Goal: Transaction & Acquisition: Purchase product/service

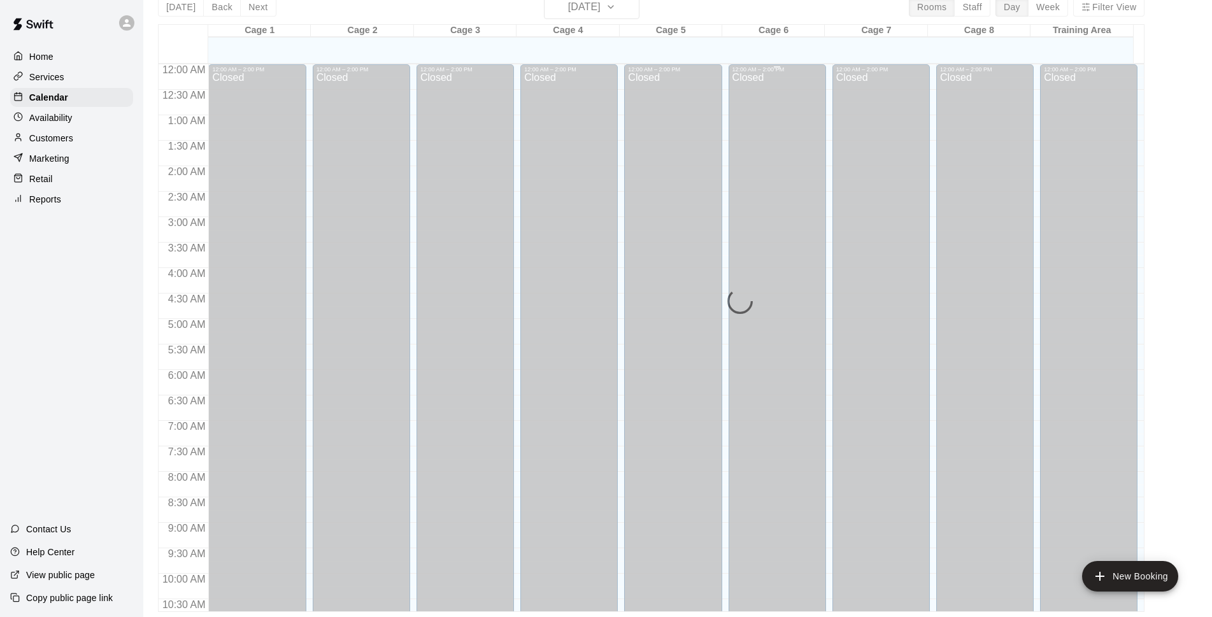
scroll to position [595, 0]
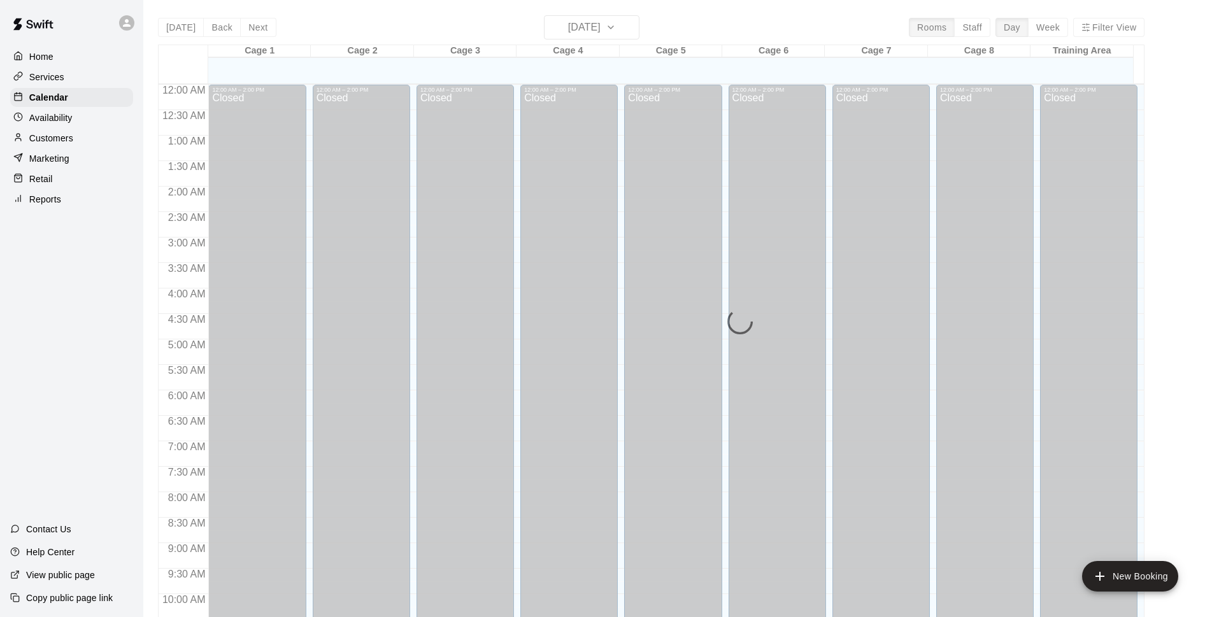
scroll to position [638, 0]
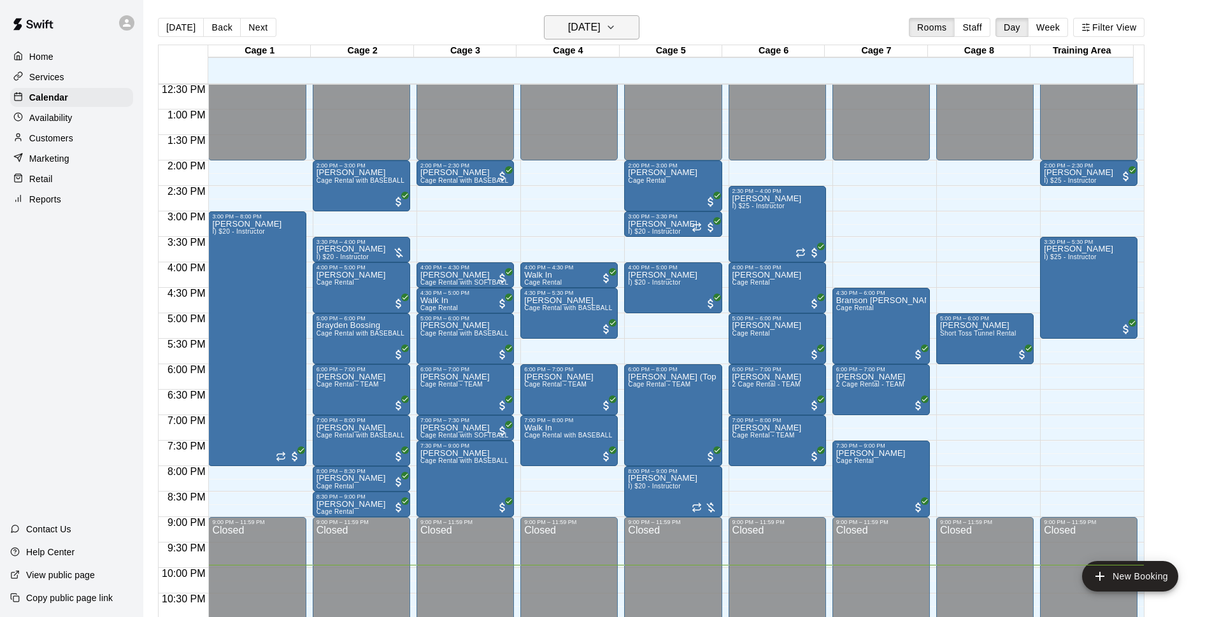
click at [601, 27] on h6 "[DATE]" at bounding box center [584, 27] width 32 height 18
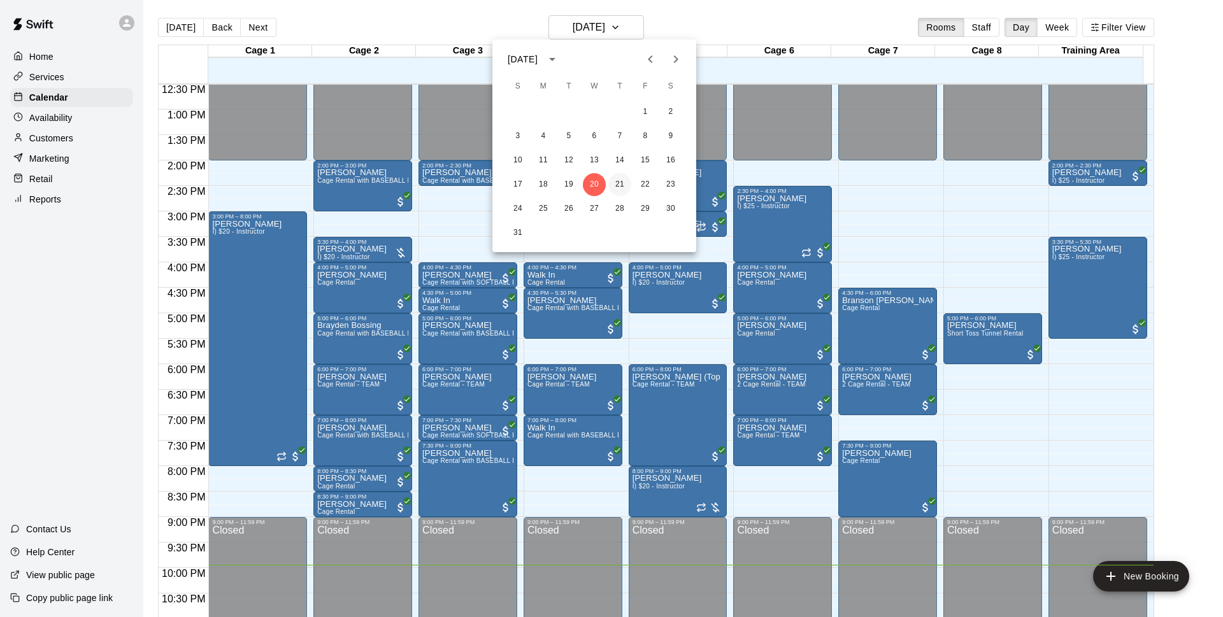
click at [614, 188] on button "21" at bounding box center [619, 184] width 23 height 23
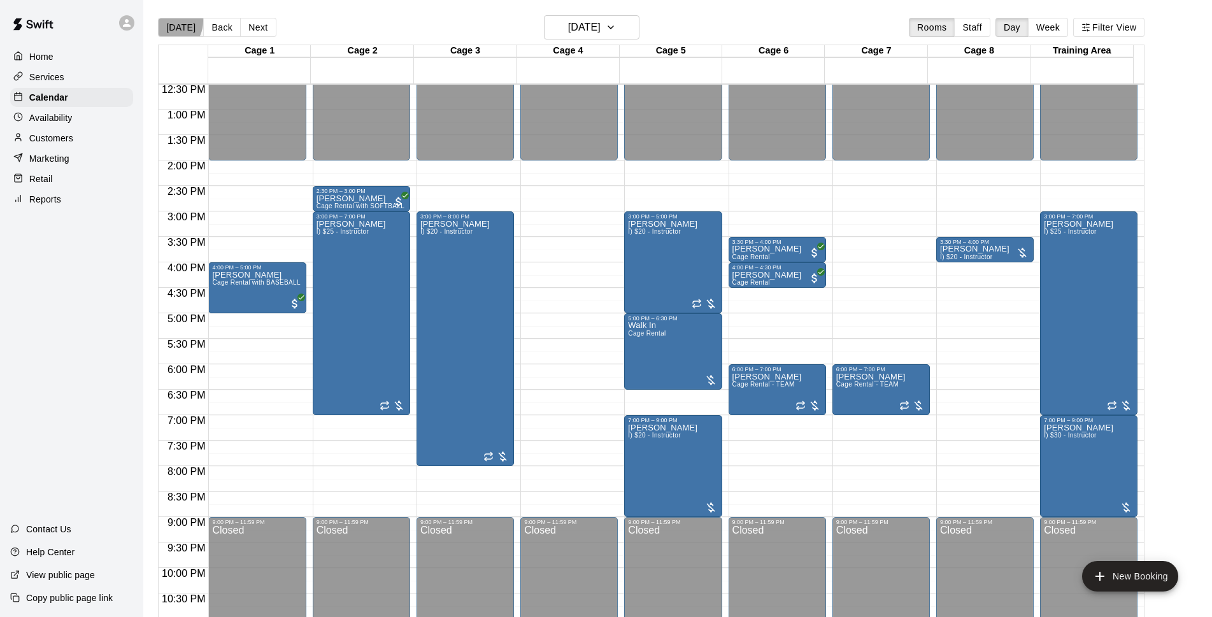
click at [167, 21] on button "[DATE]" at bounding box center [181, 27] width 46 height 19
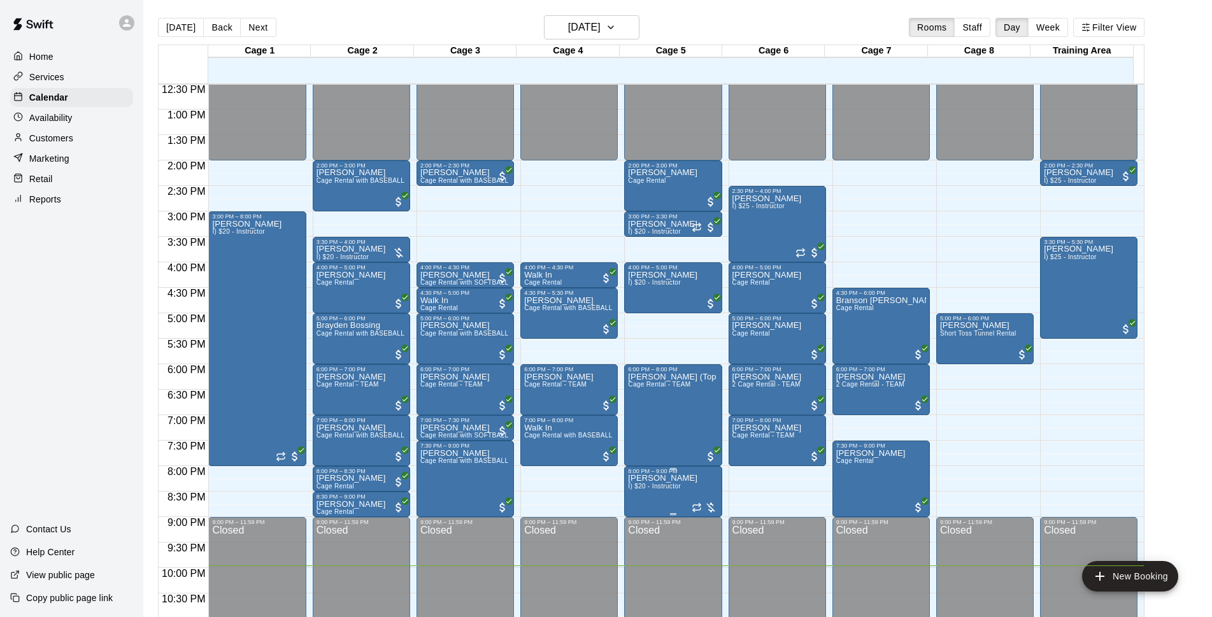
click at [668, 489] on span "I) $20 - Instructor" at bounding box center [654, 486] width 52 height 7
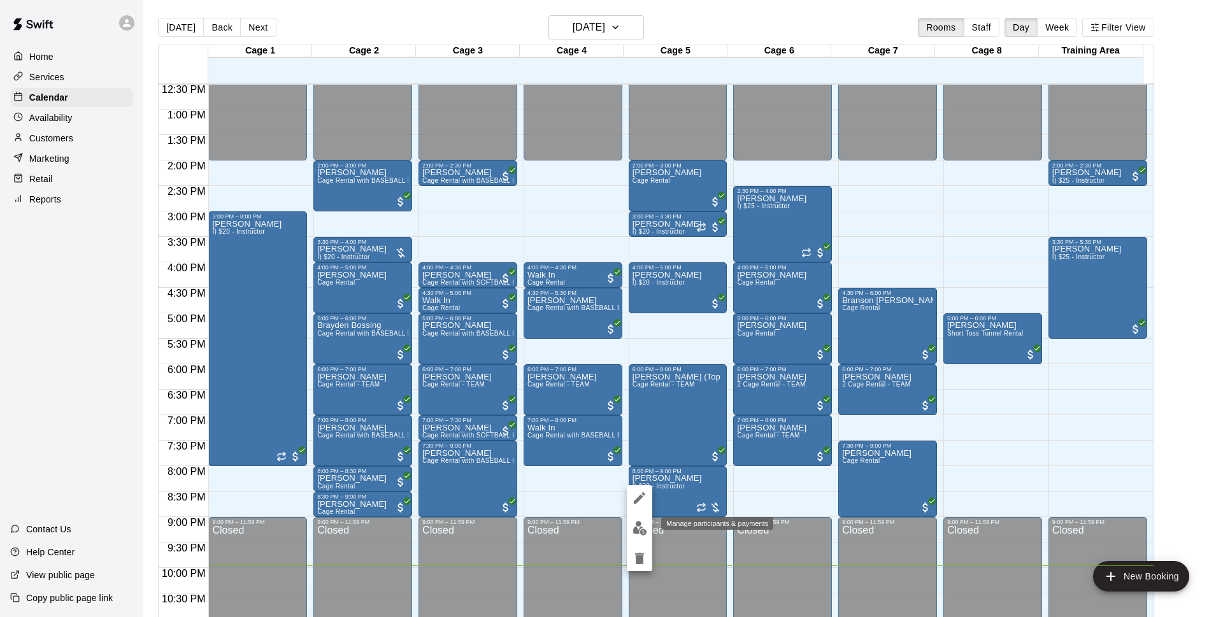
click at [644, 527] on img "edit" at bounding box center [639, 528] width 15 height 15
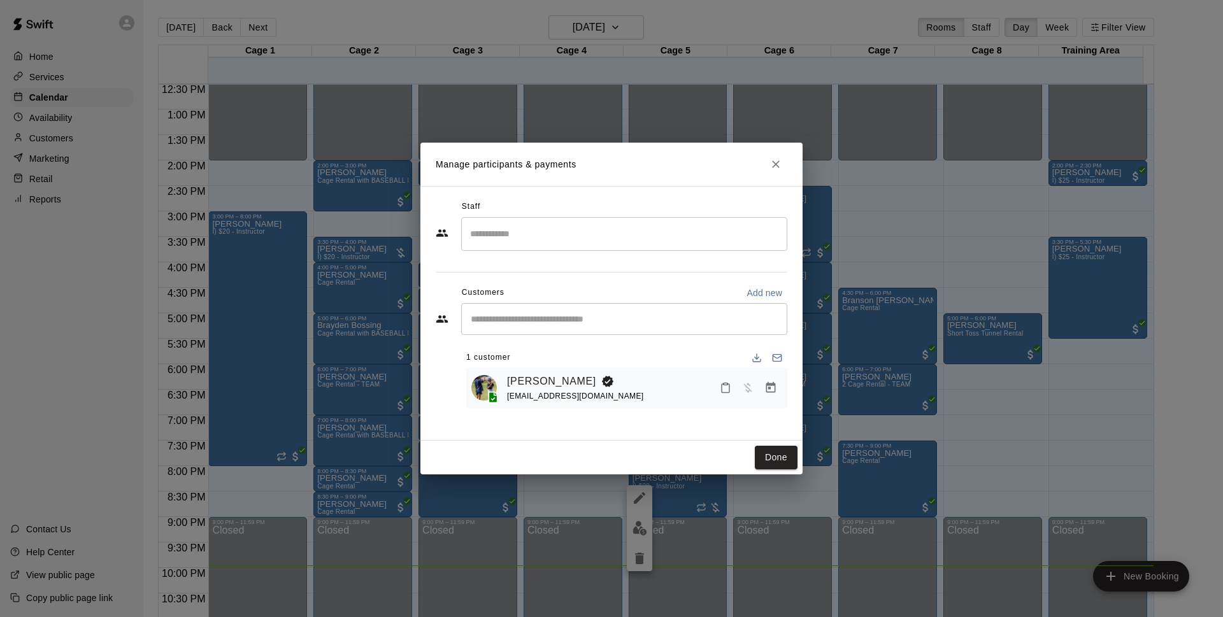
click at [772, 392] on icon "Manage bookings & payment" at bounding box center [770, 387] width 13 height 13
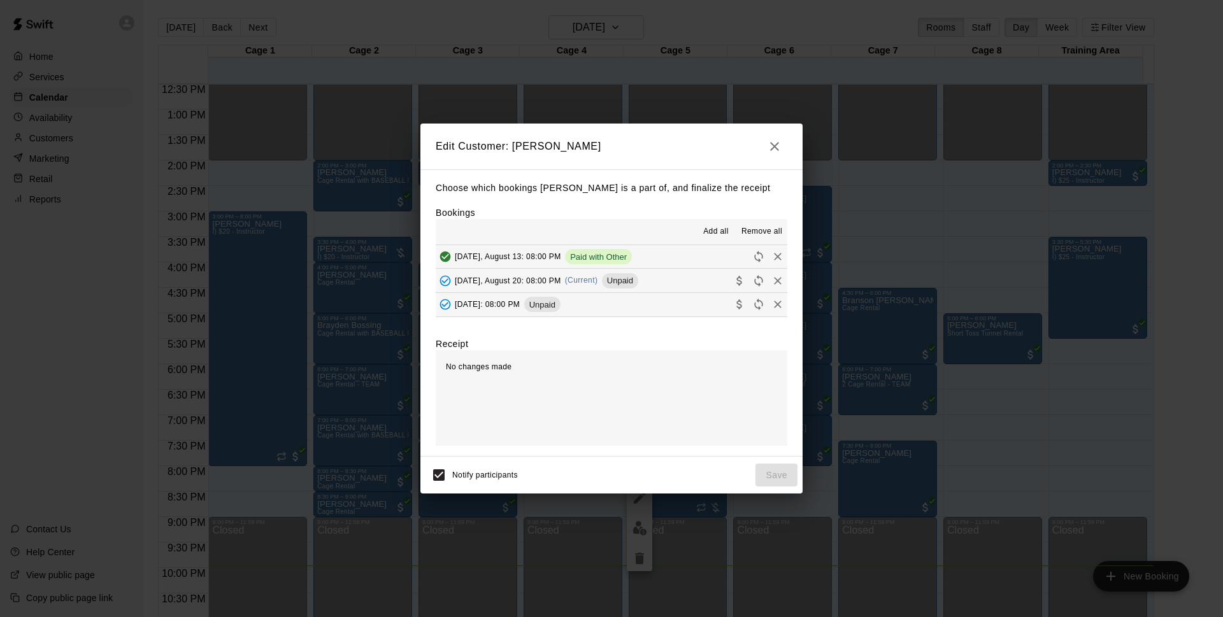
click at [638, 275] on div "Unpaid" at bounding box center [620, 280] width 36 height 15
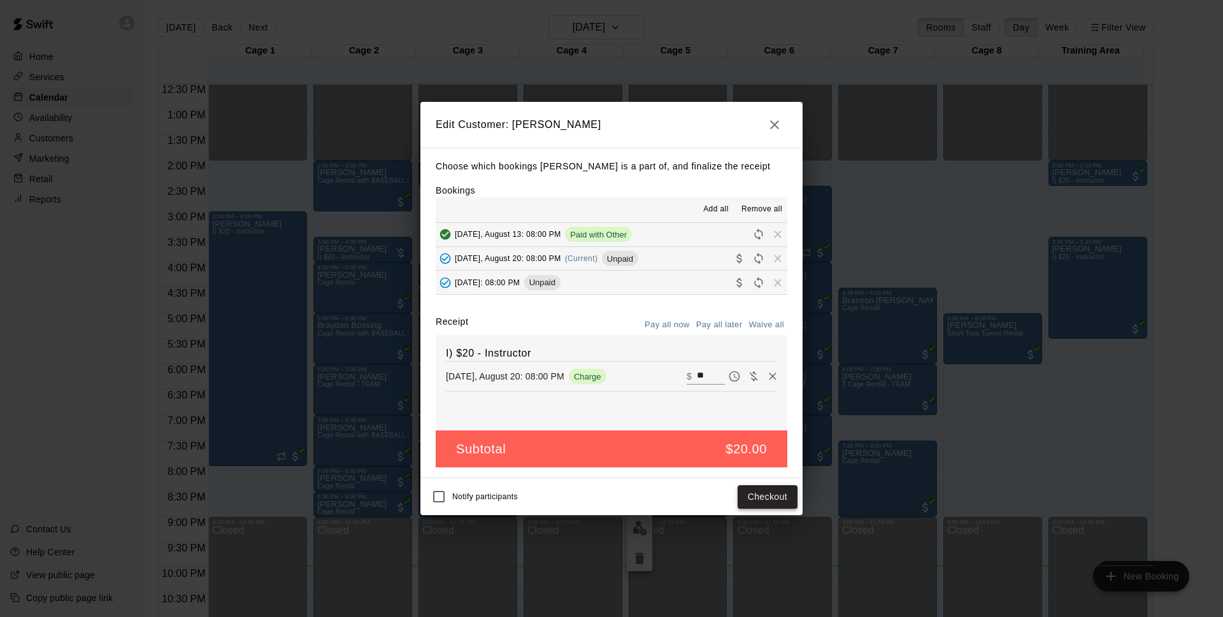
click at [787, 488] on button "Checkout" at bounding box center [767, 497] width 60 height 24
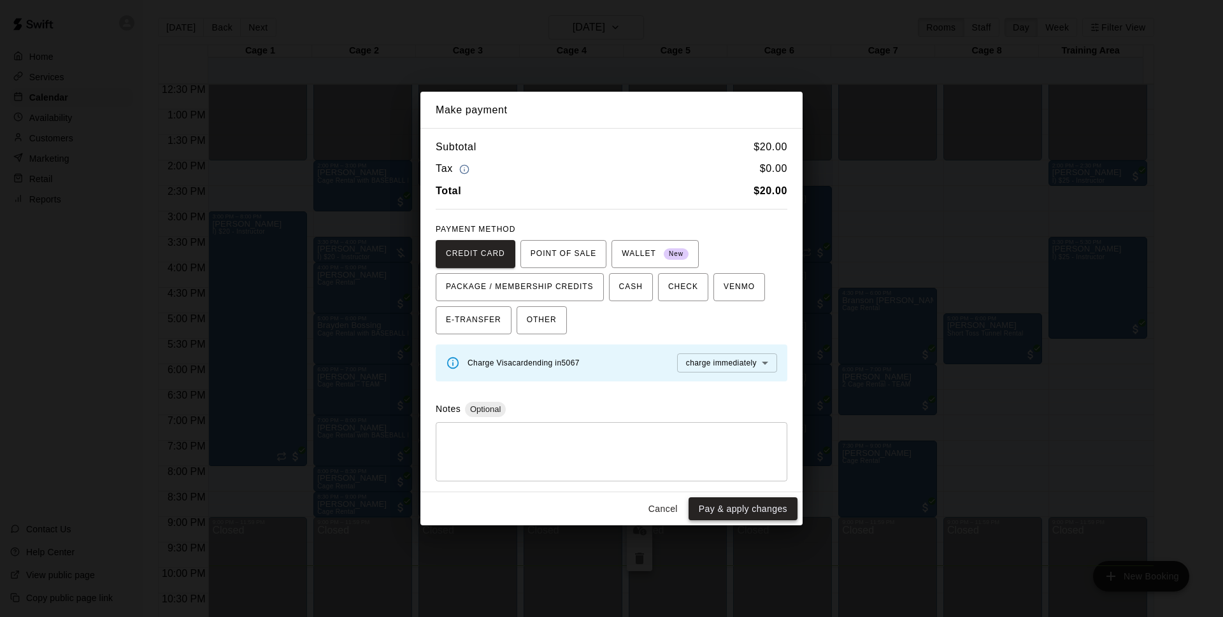
click at [732, 502] on button "Pay & apply changes" at bounding box center [742, 509] width 109 height 24
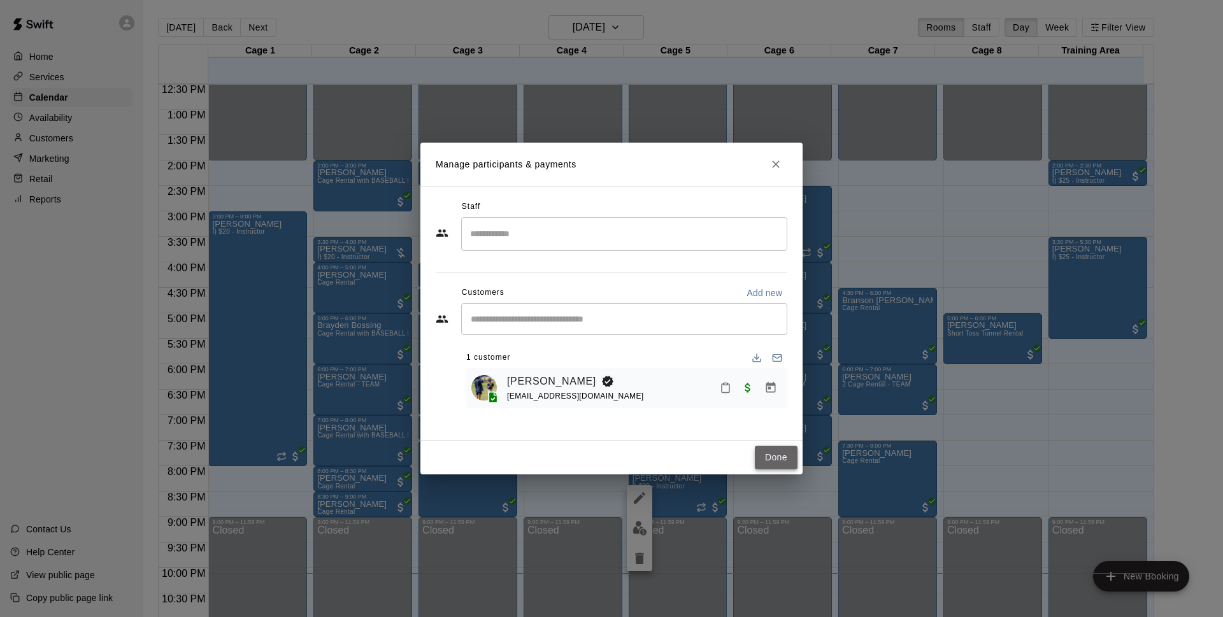
click at [771, 467] on button "Done" at bounding box center [776, 458] width 43 height 24
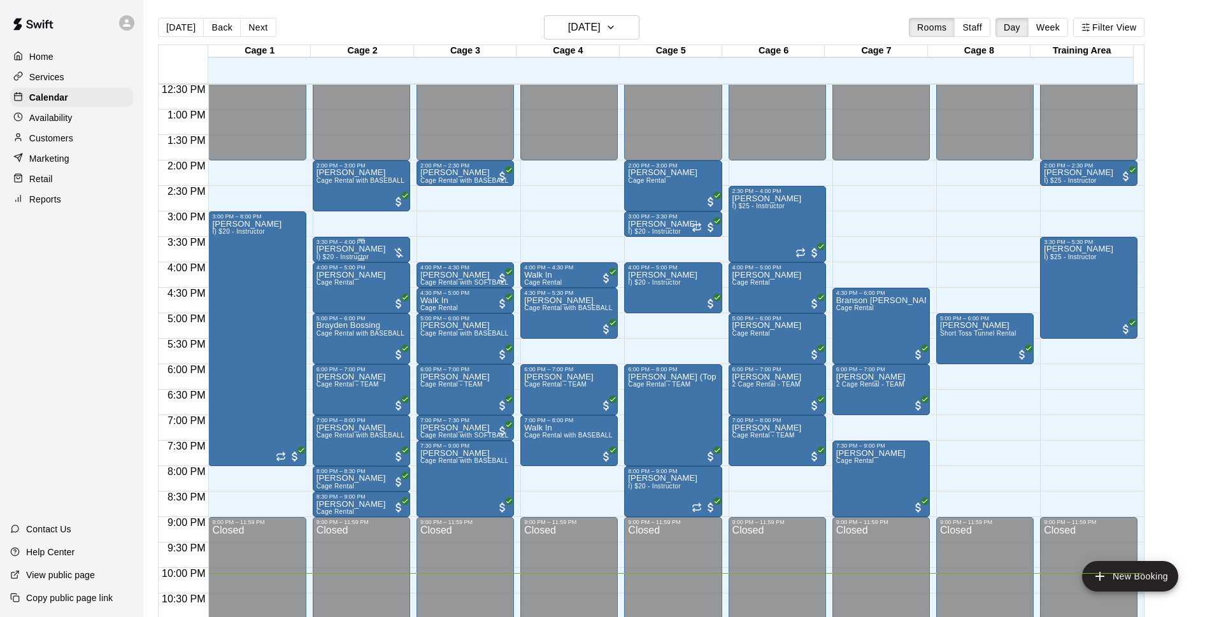
click at [375, 259] on div at bounding box center [362, 260] width 90 height 2
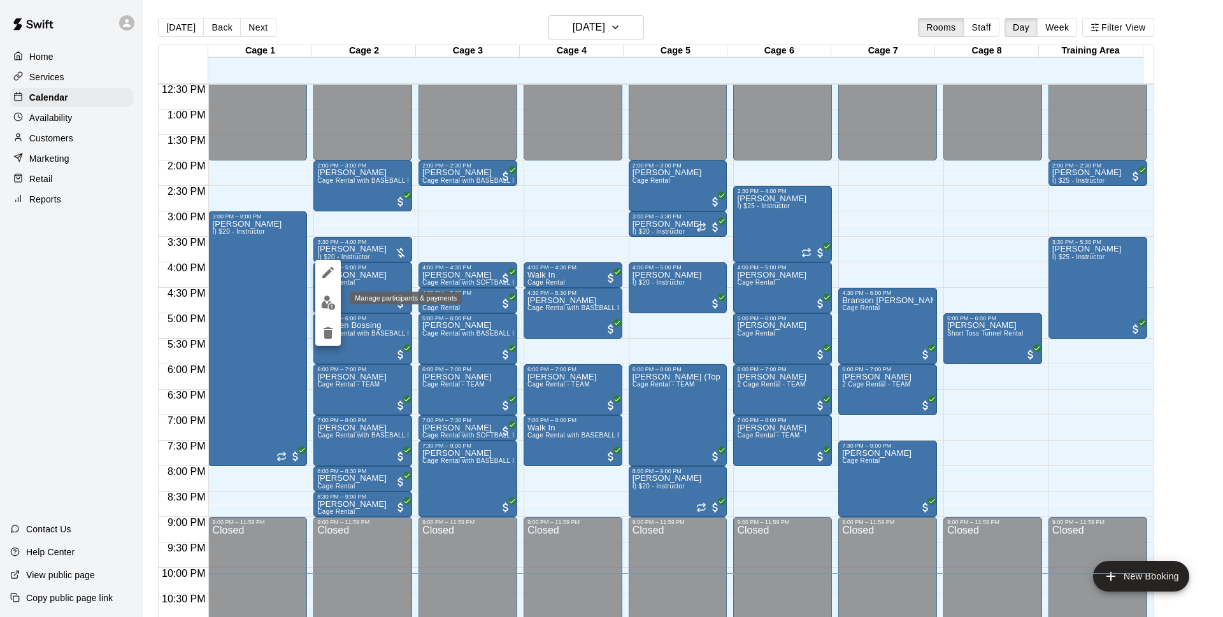
click at [332, 303] on img "edit" at bounding box center [328, 303] width 15 height 15
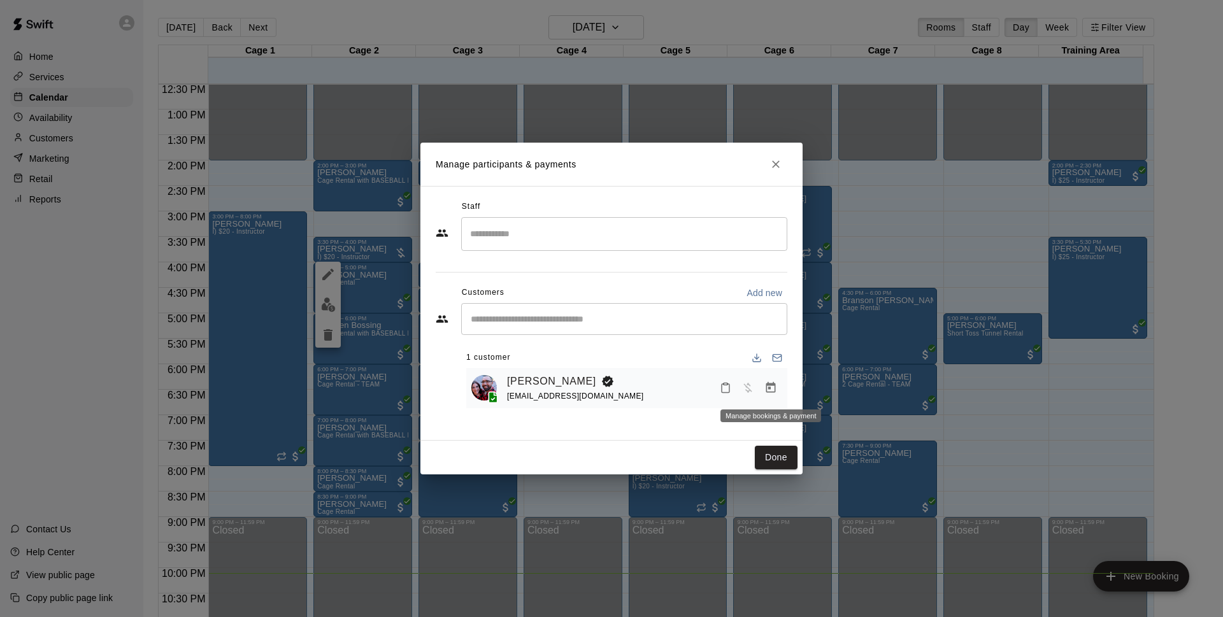
click at [778, 392] on button "Manage bookings & payment" at bounding box center [770, 387] width 23 height 23
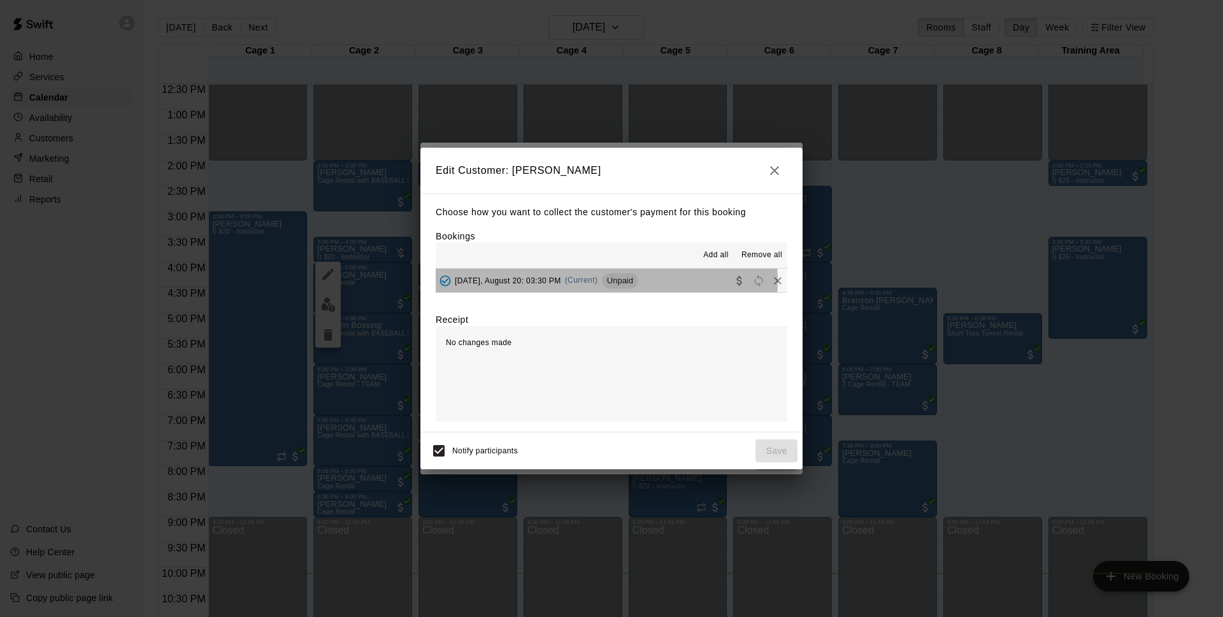
click at [597, 281] on span "(Current)" at bounding box center [581, 280] width 33 height 9
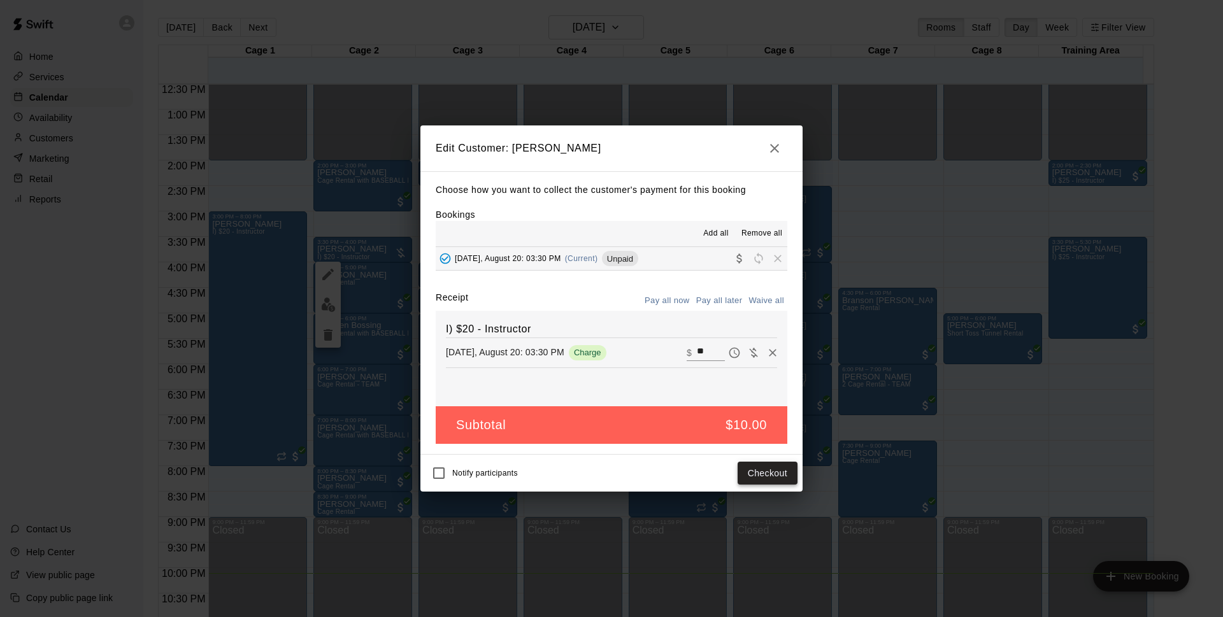
click at [764, 469] on button "Checkout" at bounding box center [767, 474] width 60 height 24
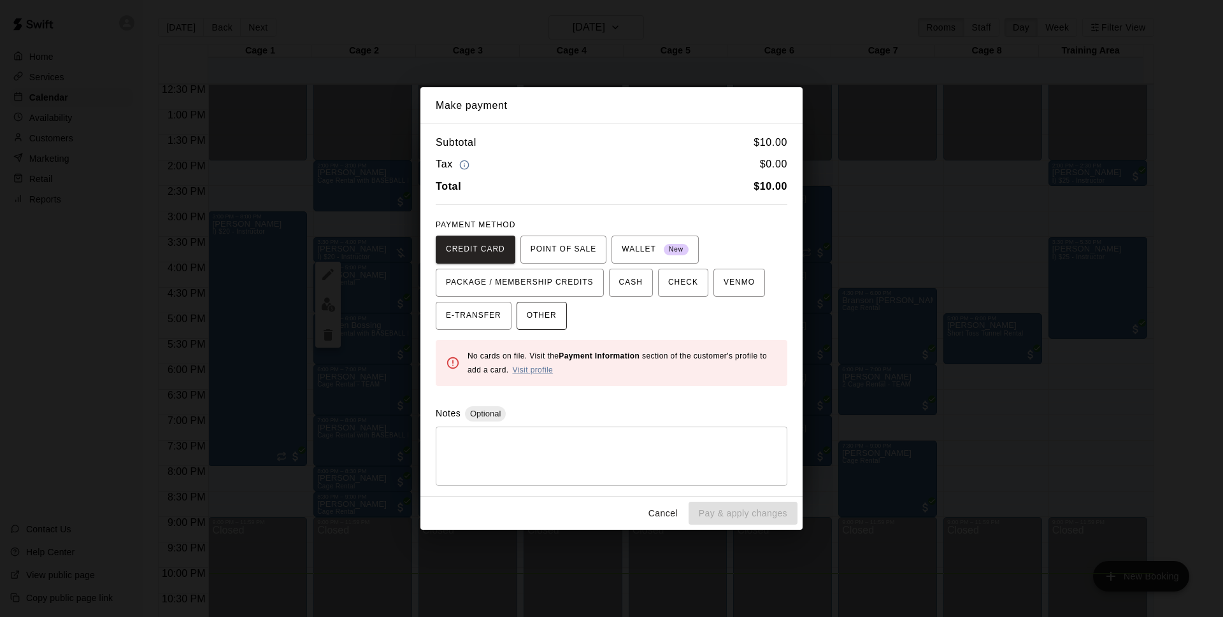
click at [559, 318] on button "OTHER" at bounding box center [542, 316] width 50 height 28
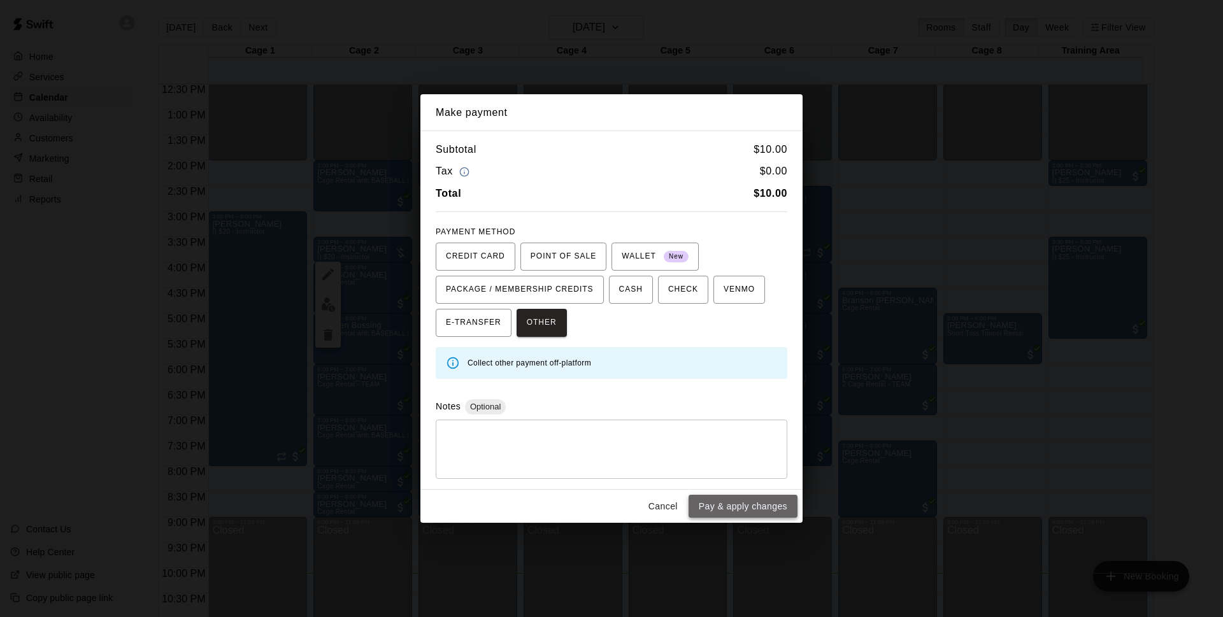
click at [741, 506] on button "Pay & apply changes" at bounding box center [742, 507] width 109 height 24
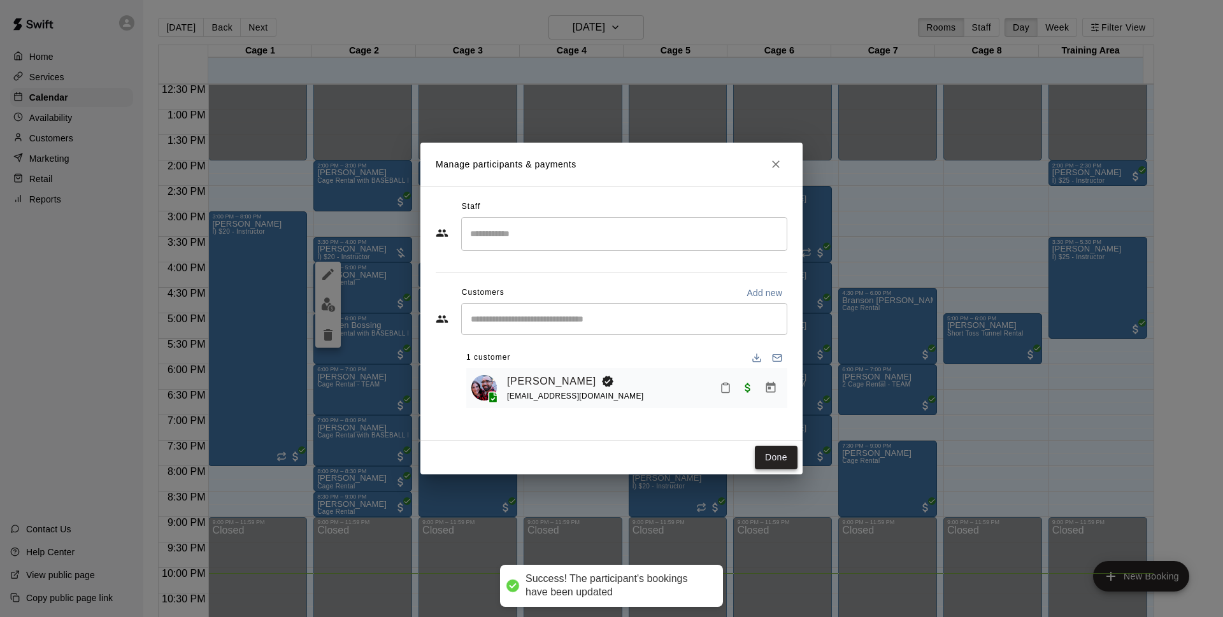
click at [788, 448] on button "Done" at bounding box center [776, 458] width 43 height 24
